Goal: Task Accomplishment & Management: Complete application form

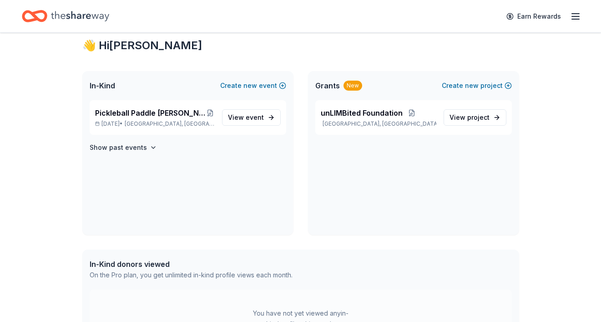
scroll to position [229, 0]
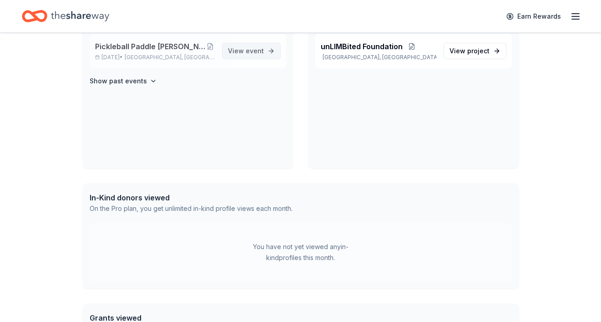
click at [236, 56] on span "View event" at bounding box center [246, 51] width 36 height 11
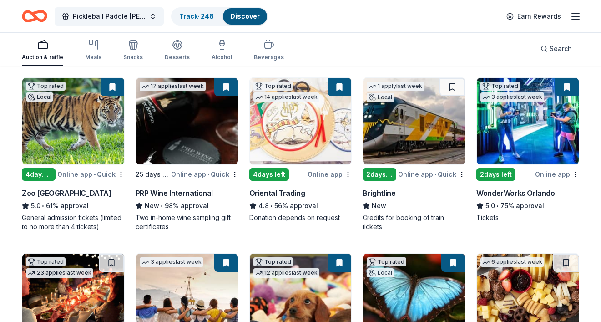
scroll to position [91, 0]
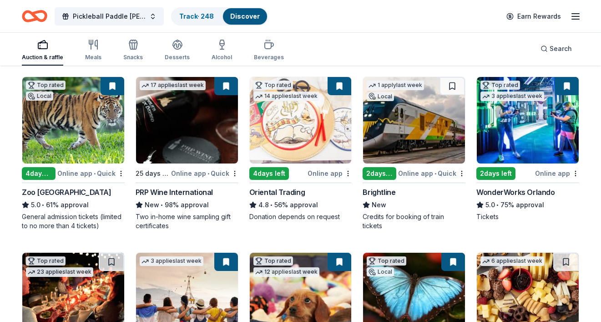
click at [176, 139] on img at bounding box center [187, 120] width 102 height 86
click at [424, 138] on img at bounding box center [414, 120] width 102 height 86
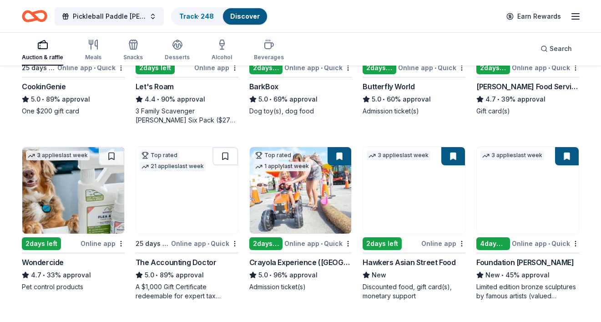
scroll to position [384, 0]
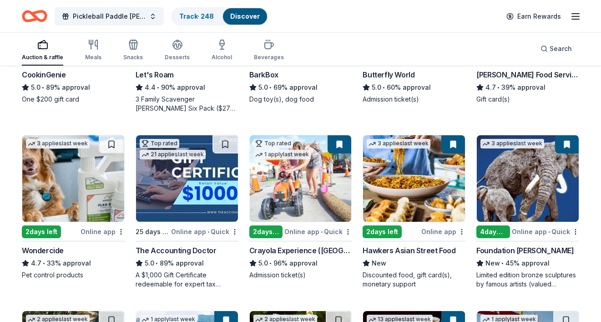
click at [548, 174] on img at bounding box center [528, 178] width 102 height 86
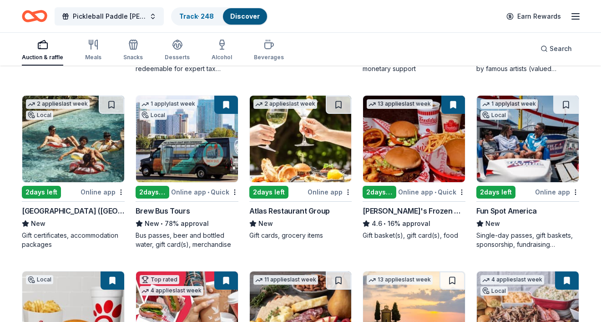
click at [91, 131] on img at bounding box center [73, 139] width 102 height 86
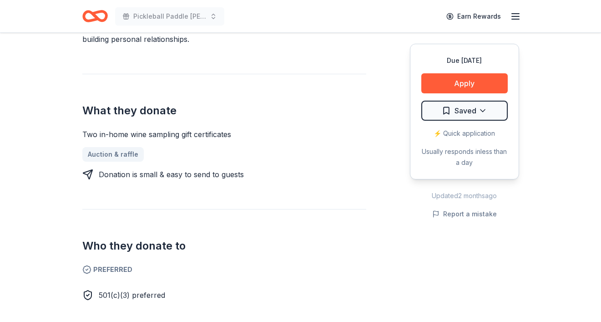
scroll to position [374, 0]
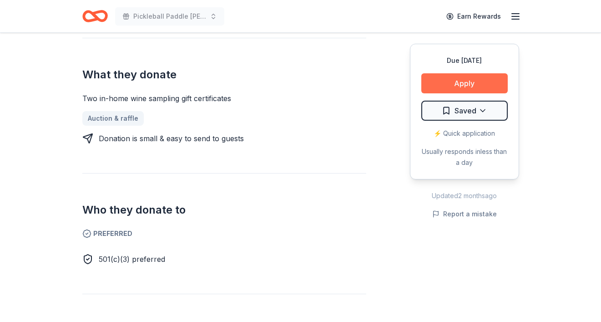
click at [473, 91] on button "Apply" at bounding box center [465, 83] width 86 height 20
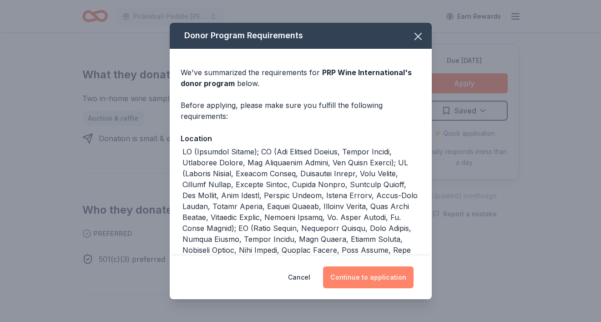
click at [351, 279] on button "Continue to application" at bounding box center [368, 277] width 91 height 22
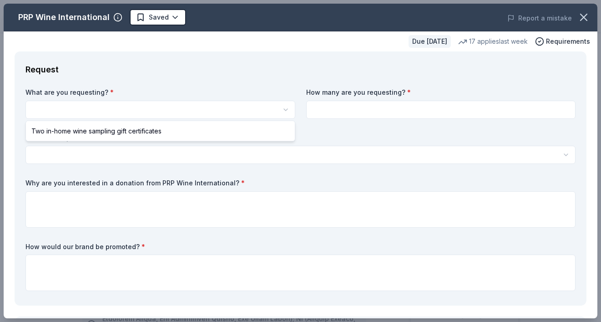
scroll to position [0, 0]
select select "Two in-home wine sampling gift certificates"
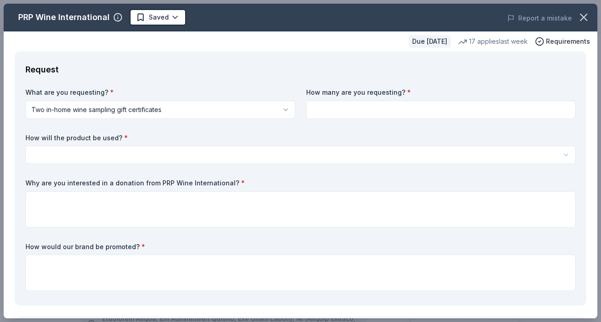
click at [346, 96] on label "How many are you requesting? *" at bounding box center [441, 92] width 270 height 9
click at [346, 106] on input at bounding box center [441, 110] width 270 height 18
type input "2"
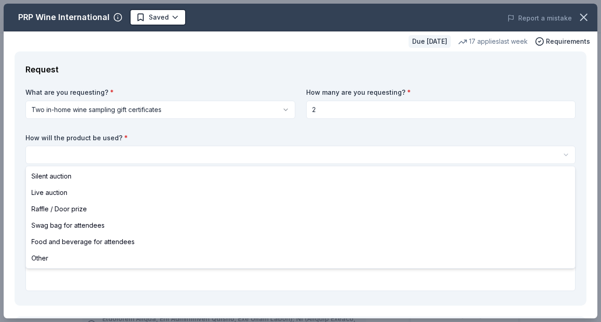
click at [287, 153] on html "Pickleball Paddle Palooza: Serving Hope, Changing Lives Saved Apply Due in 25 d…" at bounding box center [300, 161] width 601 height 322
select select "silentAuction"
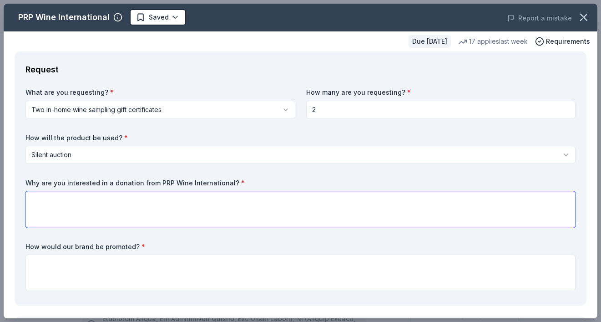
click at [262, 208] on textarea at bounding box center [300, 209] width 550 height 36
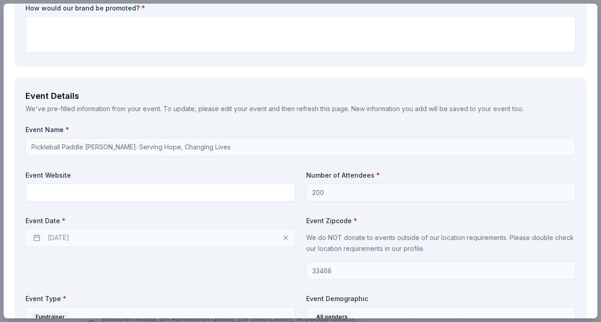
scroll to position [285, 0]
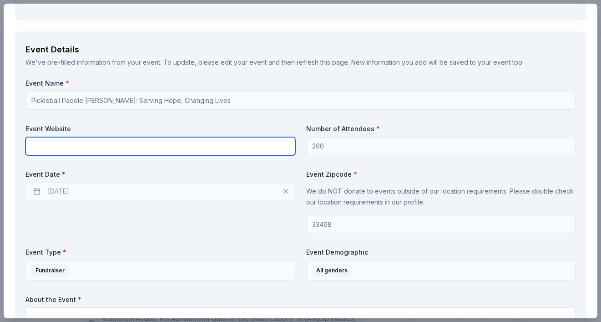
click at [246, 145] on input "text" at bounding box center [160, 146] width 270 height 18
paste input "https://unlimbited.org/pickleball-paddle-palooza/"
type input "https://unlimbited.org/pickleball-paddle-palooza/"
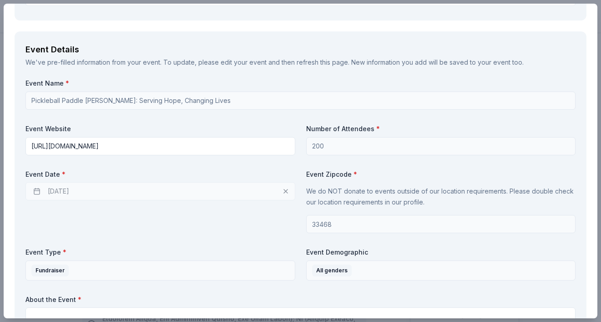
click at [55, 190] on div "10/10/2025" at bounding box center [160, 191] width 270 height 18
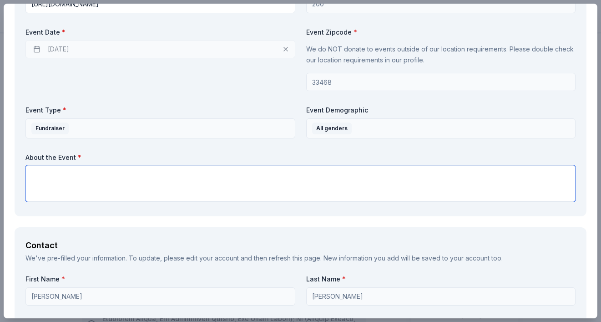
click at [288, 194] on textarea at bounding box center [300, 183] width 550 height 36
paste textarea "The Pickleball Paddle Palooza is a highly anticipated event scheduled to take p…"
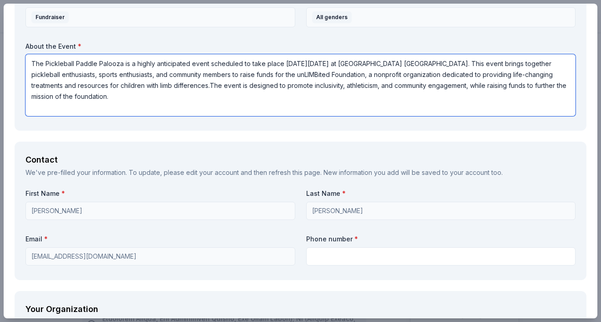
scroll to position [693, 0]
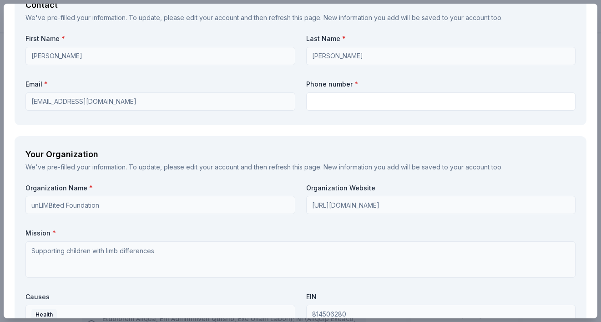
type textarea "The Pickleball Paddle Palooza is a highly anticipated event scheduled to take p…"
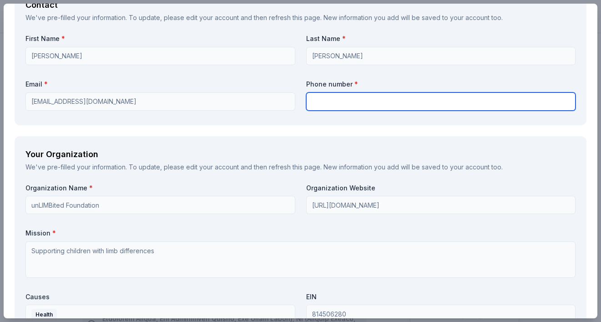
click at [349, 104] on input "text" at bounding box center [441, 101] width 270 height 18
type input "5618666866"
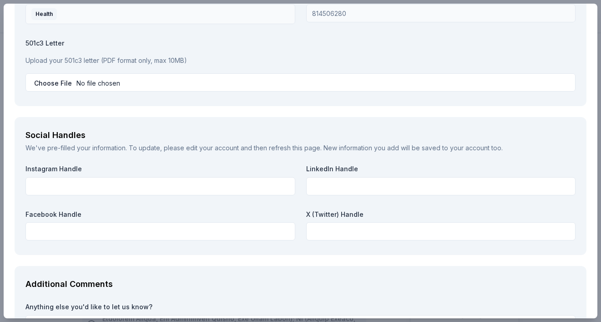
scroll to position [996, 0]
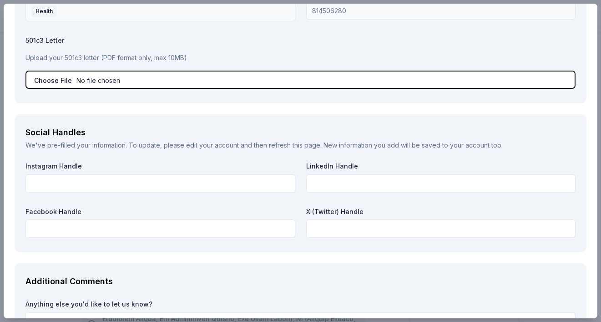
click at [51, 81] on input "file" at bounding box center [300, 80] width 550 height 18
type input "C:\fakepath\IRS Determination Letter unLIMBited Foundation.pdf"
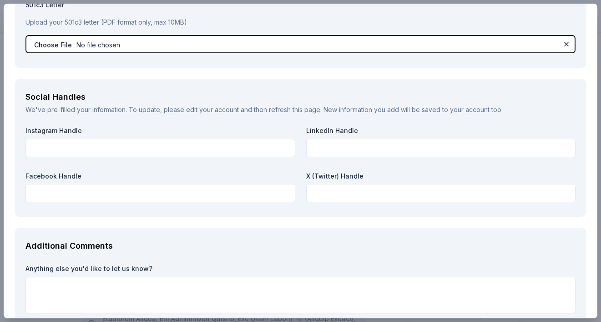
scroll to position [1088, 0]
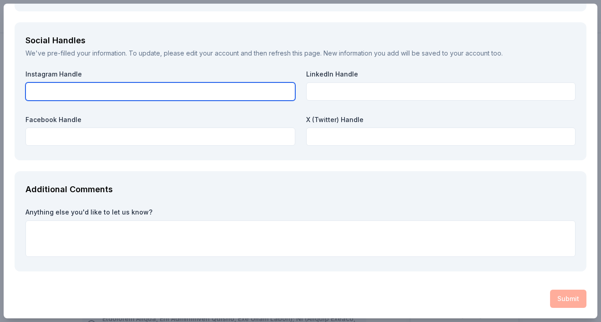
click at [229, 87] on input "text" at bounding box center [160, 91] width 270 height 18
click at [104, 93] on input "unlimbitedfoundation" at bounding box center [160, 91] width 270 height 18
type input "unlimbitedfoundation"
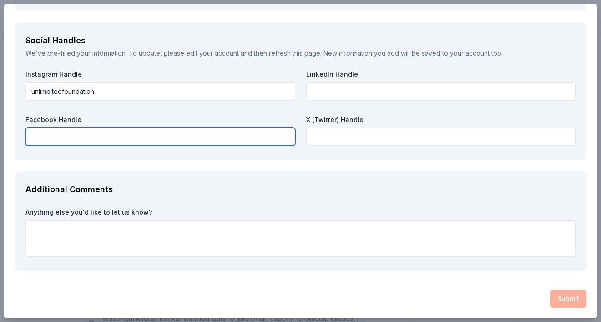
click at [94, 136] on input "text" at bounding box center [160, 136] width 270 height 18
paste input "unlimbitedfoundation"
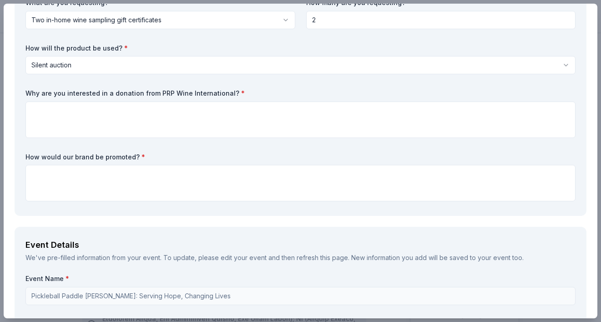
scroll to position [90, 0]
type input "unlimbitedfoundation"
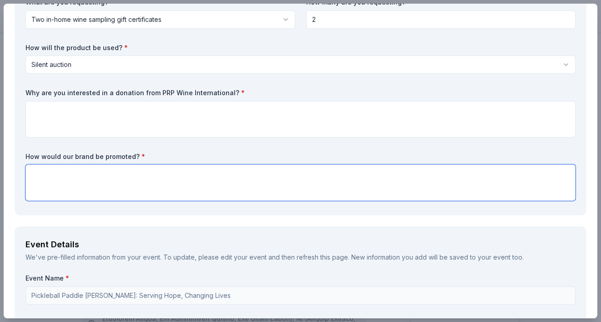
click at [201, 181] on textarea at bounding box center [300, 182] width 550 height 36
type textarea "digital and print materials, social media, signage at event"
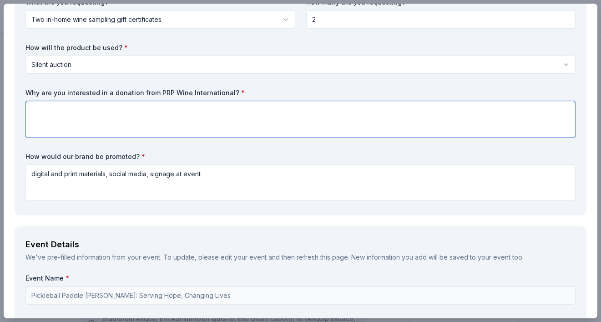
click at [144, 127] on textarea at bounding box center [300, 119] width 550 height 36
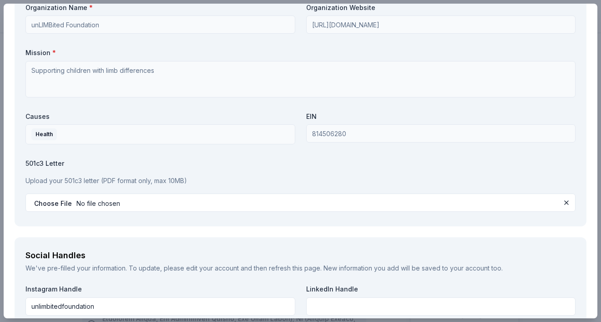
scroll to position [1088, 0]
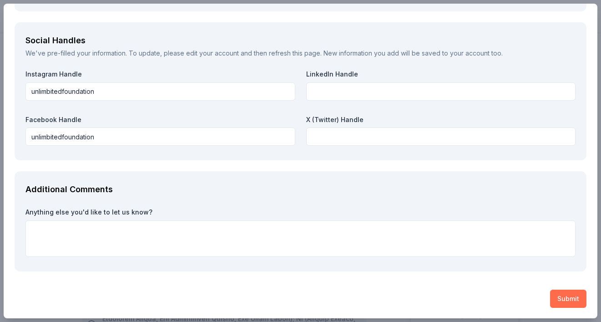
type textarea "to help promote fundraising efforts in our silent auction"
click at [560, 292] on button "Submit" at bounding box center [568, 299] width 36 height 18
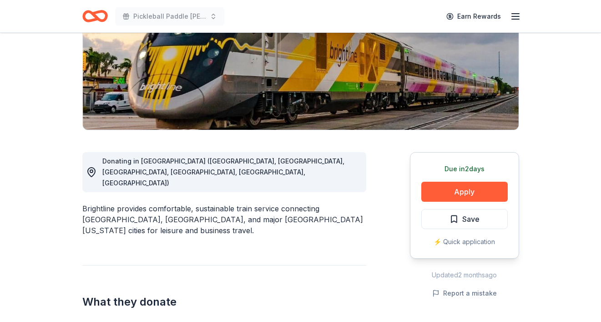
scroll to position [418, 0]
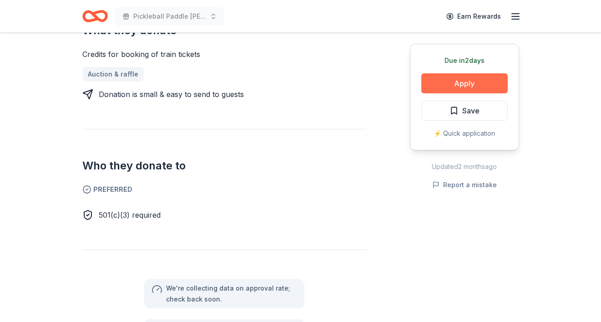
click at [458, 76] on button "Apply" at bounding box center [465, 83] width 86 height 20
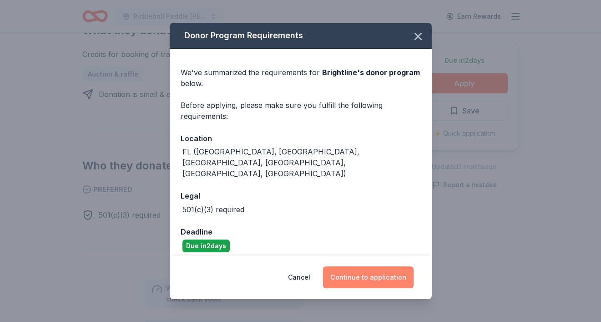
click at [360, 282] on button "Continue to application" at bounding box center [368, 277] width 91 height 22
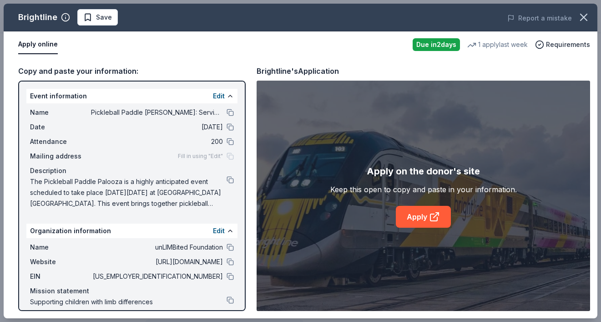
click at [229, 159] on div "Fill in using "Edit"" at bounding box center [206, 156] width 56 height 7
click at [219, 92] on button "Edit" at bounding box center [219, 96] width 12 height 11
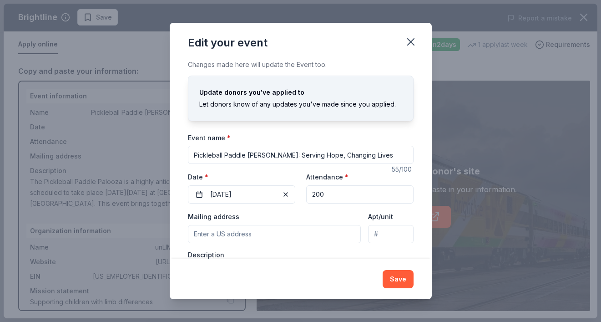
scroll to position [59, 0]
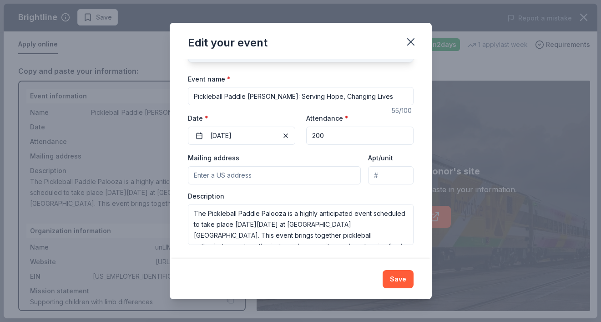
click at [296, 175] on input "Mailing address" at bounding box center [274, 175] width 173 height 18
type input "5394 Firenze Drive, Boynton Beach, FL, 33437"
click at [385, 176] on input "Apt/unit" at bounding box center [390, 175] width 45 height 18
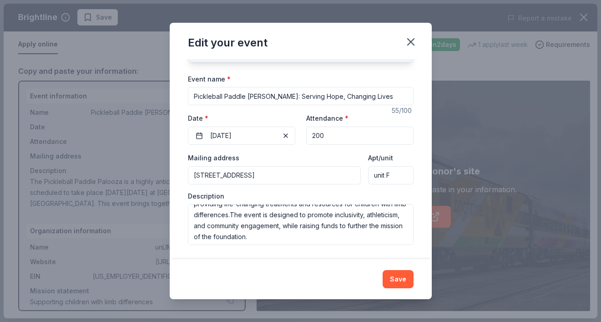
scroll to position [76, 0]
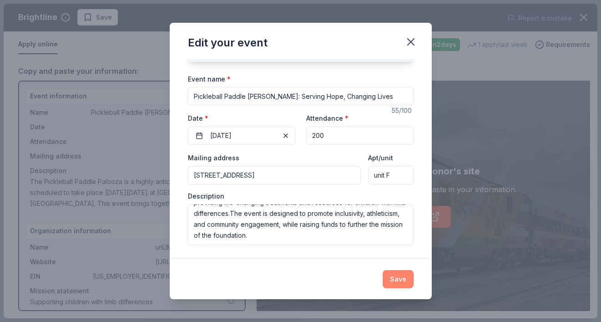
type input "unit F"
click at [394, 280] on button "Save" at bounding box center [398, 279] width 31 height 18
click at [398, 279] on div "Save" at bounding box center [301, 279] width 226 height 18
click at [397, 273] on div "Save" at bounding box center [301, 279] width 226 height 18
click at [414, 39] on icon "button" at bounding box center [411, 42] width 6 height 6
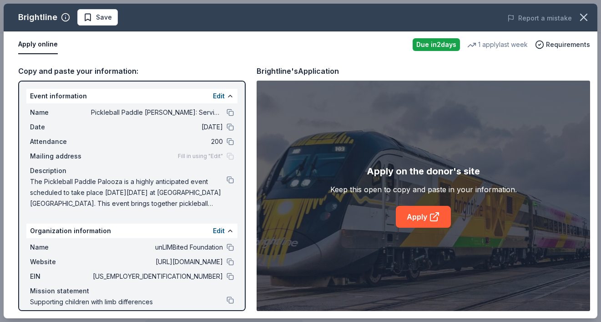
scroll to position [8, 0]
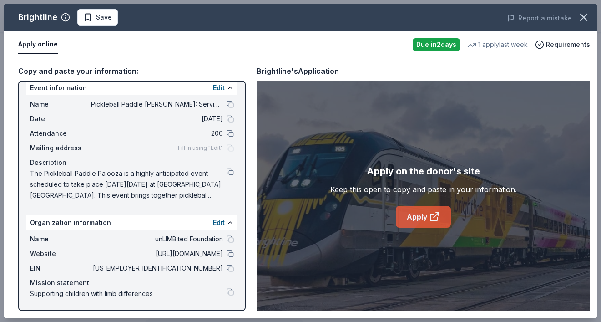
click at [417, 219] on link "Apply" at bounding box center [423, 217] width 55 height 22
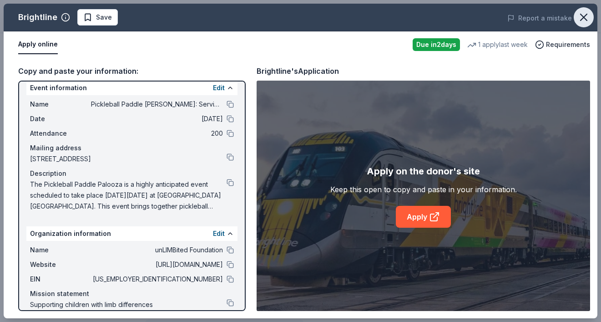
click at [580, 14] on icon "button" at bounding box center [584, 17] width 13 height 13
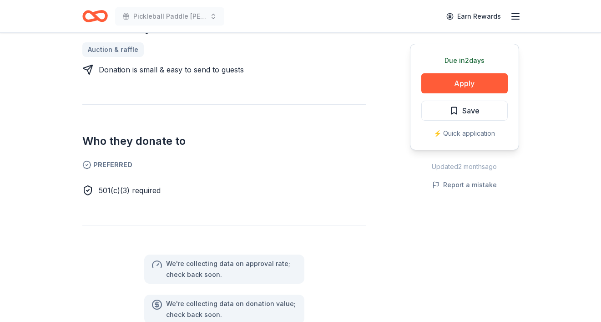
scroll to position [112, 0]
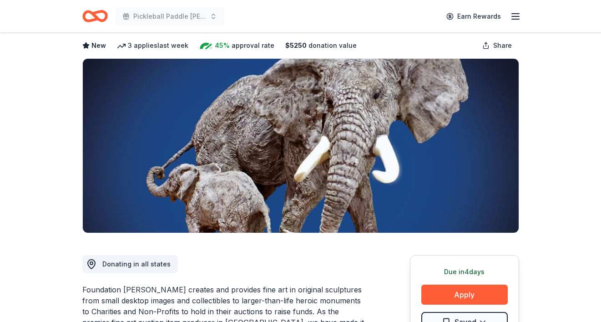
scroll to position [153, 0]
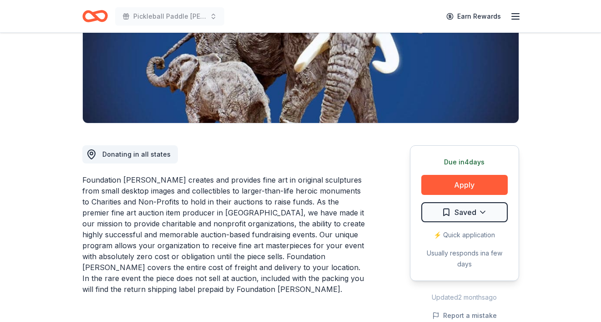
click at [438, 195] on div "Due in 4 days Apply Saved ⚡️ Quick application Usually responds in a few days" at bounding box center [464, 213] width 109 height 136
click at [442, 182] on button "Apply" at bounding box center [465, 185] width 86 height 20
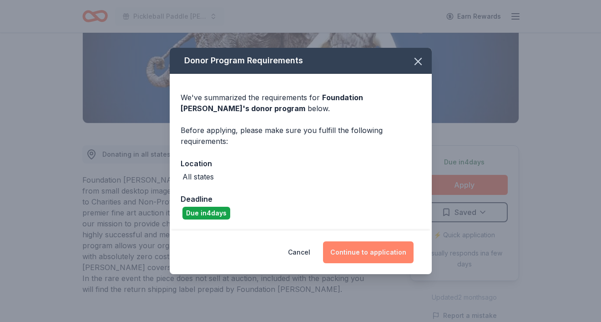
click at [361, 254] on button "Continue to application" at bounding box center [368, 252] width 91 height 22
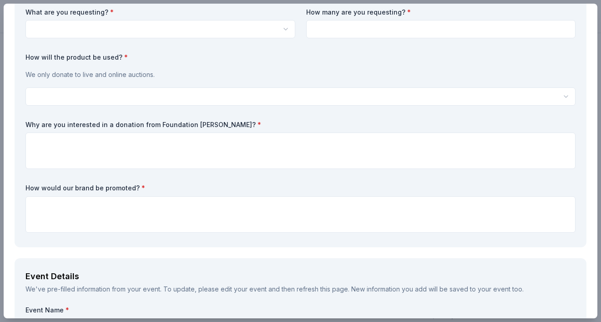
scroll to position [163, 0]
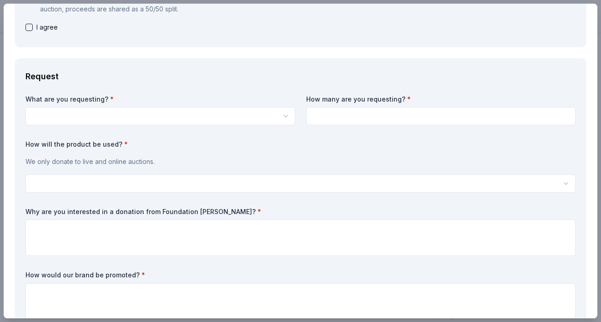
click at [235, 210] on label "Why are you interested in a donation from Foundation Michelangelo? *" at bounding box center [300, 211] width 550 height 9
drag, startPoint x: 232, startPoint y: 211, endPoint x: 158, endPoint y: 215, distance: 74.3
click at [158, 215] on label "Why are you interested in a donation from Foundation Michelangelo? *" at bounding box center [300, 211] width 550 height 9
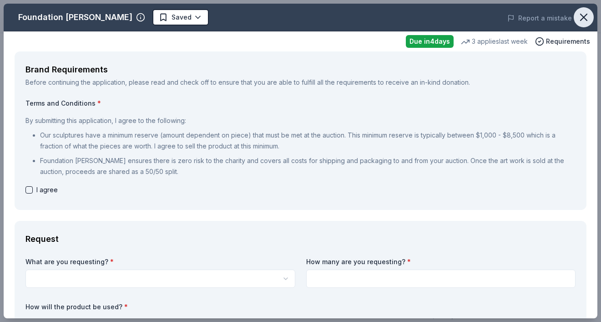
click at [578, 19] on icon "button" at bounding box center [584, 17] width 13 height 13
